Goal: Book appointment/travel/reservation

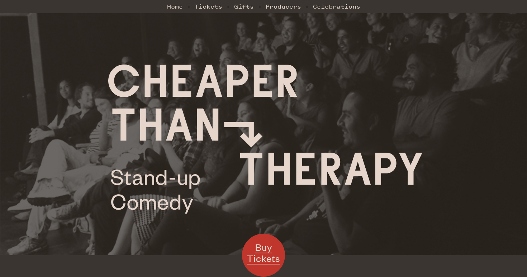
click at [182, 5] on li "Home" at bounding box center [179, 6] width 24 height 14
click at [178, 10] on link "Home" at bounding box center [175, 6] width 16 height 14
click at [204, 9] on link "Tickets" at bounding box center [209, 6] width 28 height 14
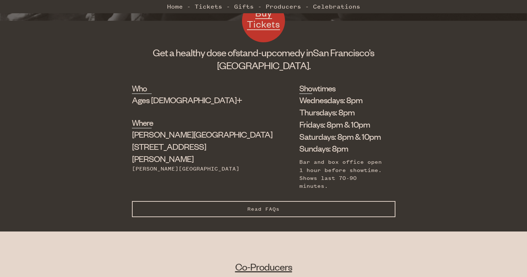
scroll to position [162, 0]
